Goal: Task Accomplishment & Management: Use online tool/utility

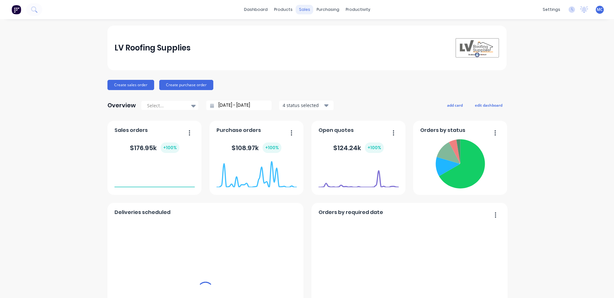
click at [303, 11] on div "sales" at bounding box center [305, 10] width 18 height 10
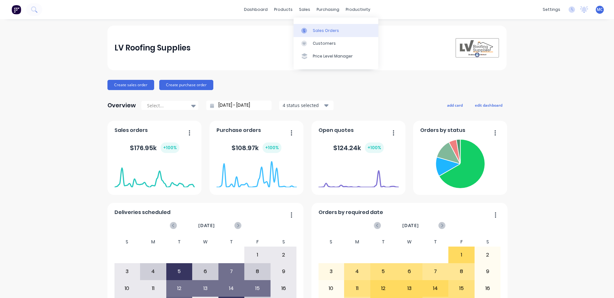
click at [316, 29] on div "Sales Orders" at bounding box center [326, 31] width 26 height 6
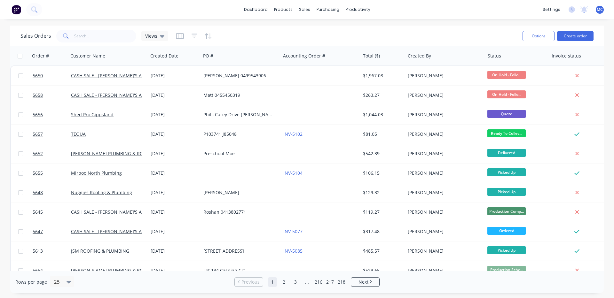
click at [102, 43] on div "Sales Orders Views" at bounding box center [268, 36] width 497 height 16
click at [102, 37] on input "text" at bounding box center [105, 36] width 62 height 13
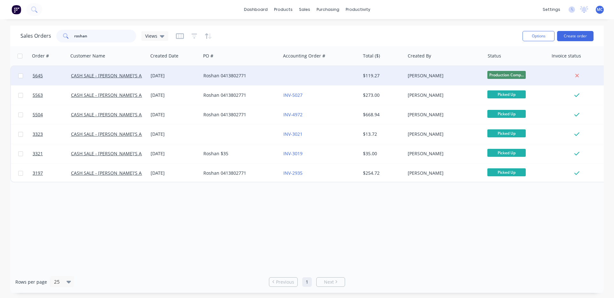
type input "roshan"
click at [160, 76] on div "[DATE]" at bounding box center [175, 76] width 48 height 6
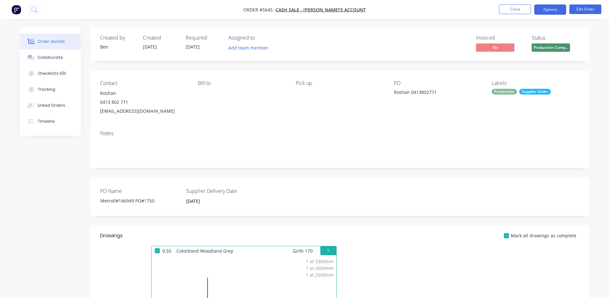
click at [553, 9] on button "Options" at bounding box center [551, 9] width 32 height 10
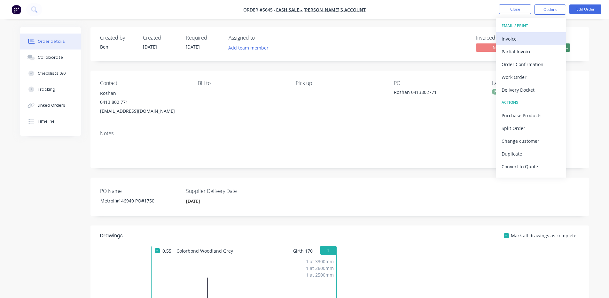
click at [526, 36] on div "Invoice" at bounding box center [531, 38] width 59 height 9
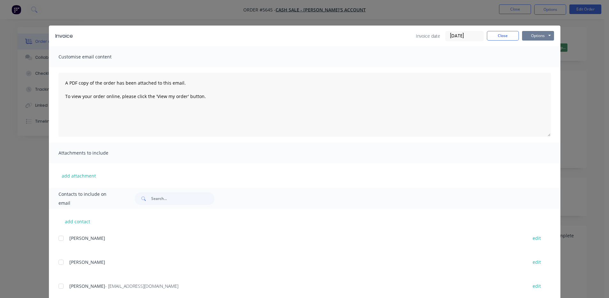
click at [529, 36] on button "Options" at bounding box center [538, 36] width 32 height 10
click at [538, 57] on button "Print" at bounding box center [542, 57] width 41 height 11
click at [508, 33] on button "Close" at bounding box center [503, 36] width 32 height 10
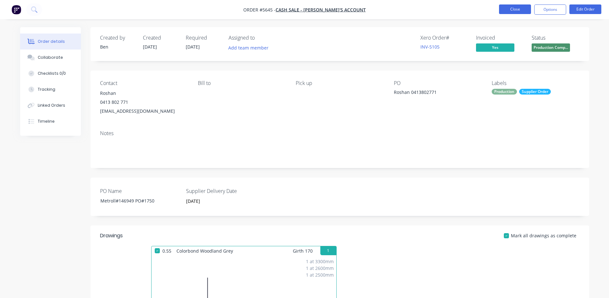
click at [512, 8] on button "Close" at bounding box center [515, 9] width 32 height 10
